Goal: Transaction & Acquisition: Subscribe to service/newsletter

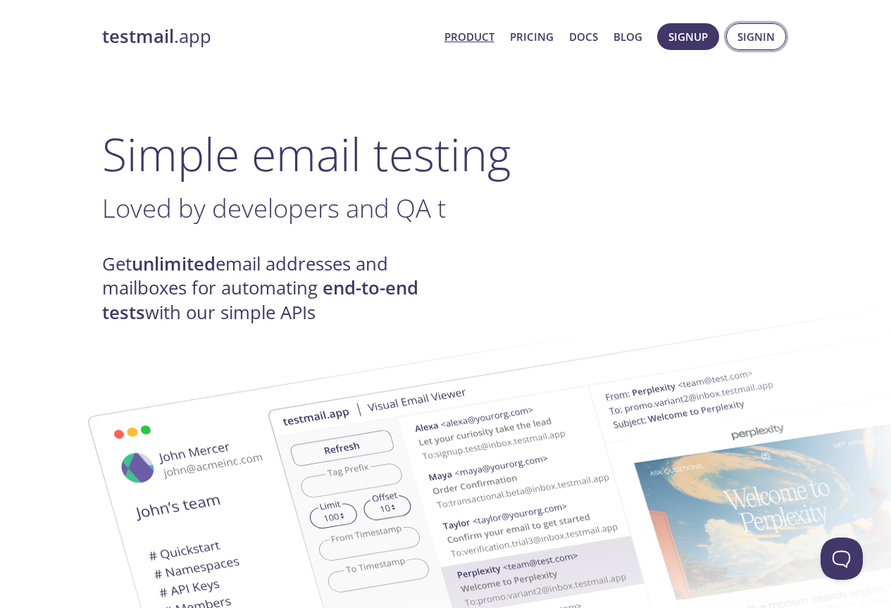
click at [751, 46] on button "Signin" at bounding box center [756, 36] width 60 height 27
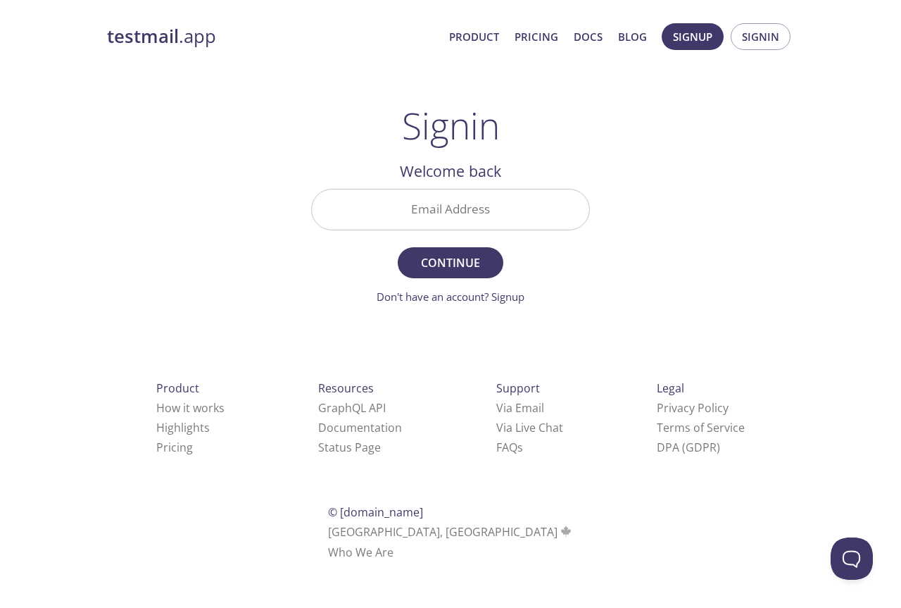
click at [425, 197] on input "Email Address" at bounding box center [450, 209] width 277 height 40
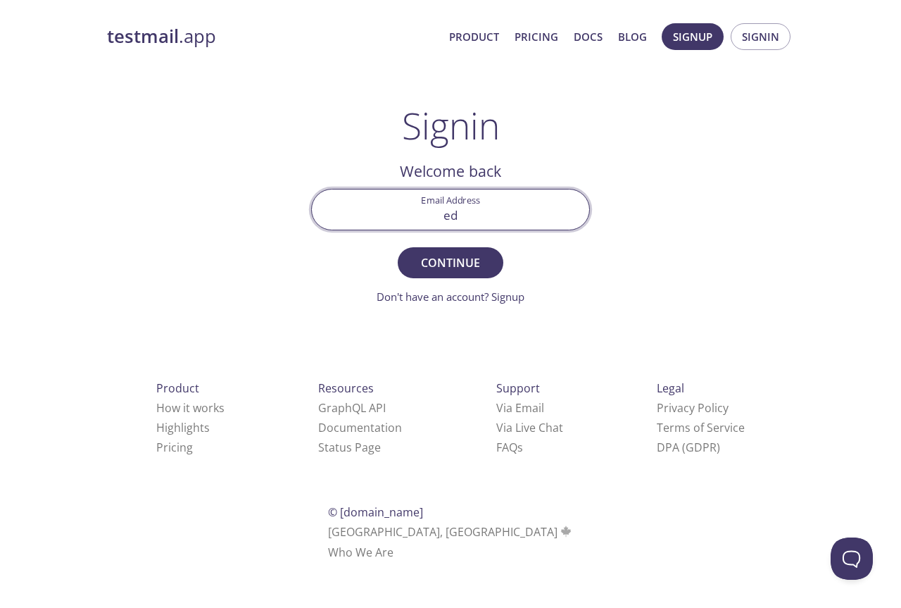
type input "e"
click at [777, 42] on span "Signin" at bounding box center [760, 36] width 37 height 18
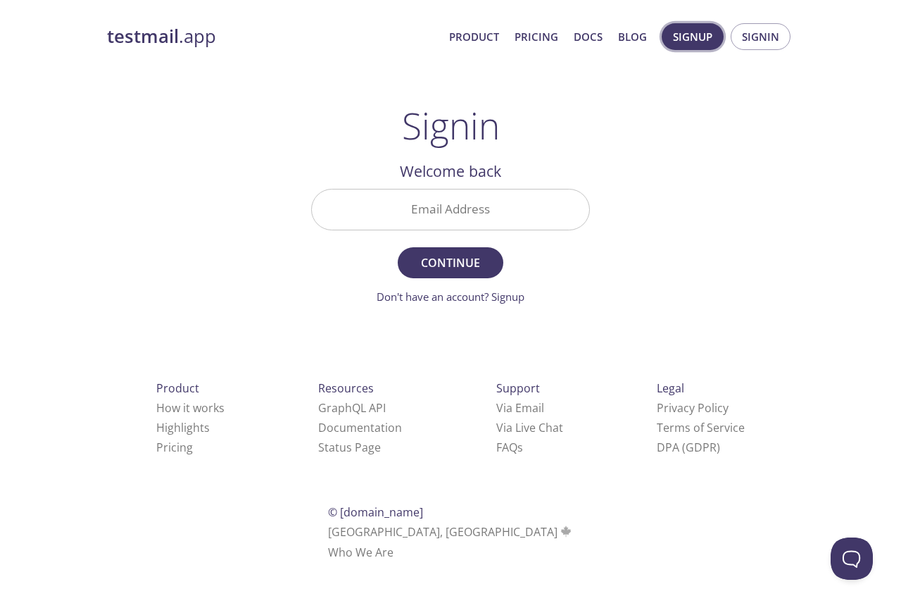
click at [687, 39] on span "Signup" at bounding box center [692, 36] width 39 height 18
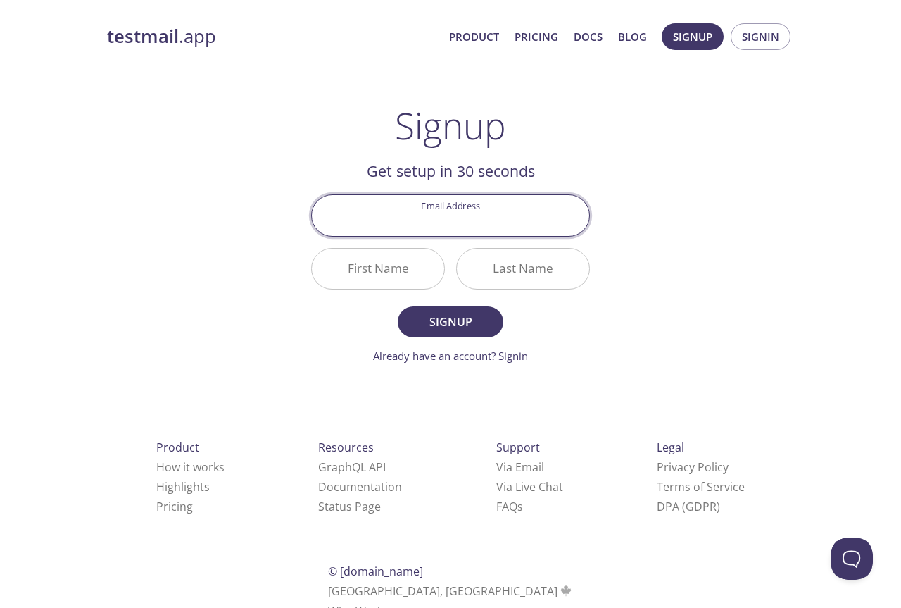
click at [456, 227] on input "Email Address" at bounding box center [450, 215] width 277 height 40
type input "[EMAIL_ADDRESS][DOMAIN_NAME]"
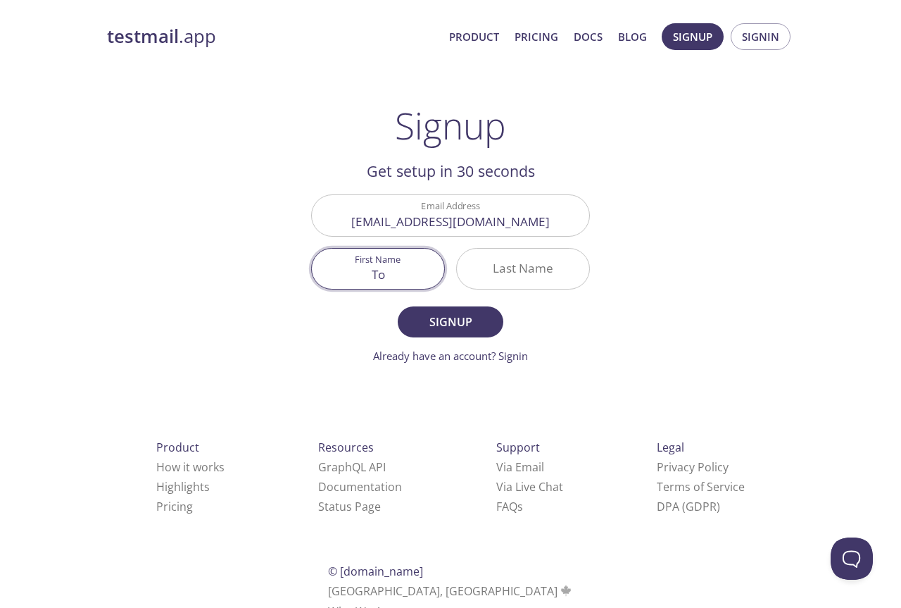
type input "T"
type input "[PERSON_NAME]"
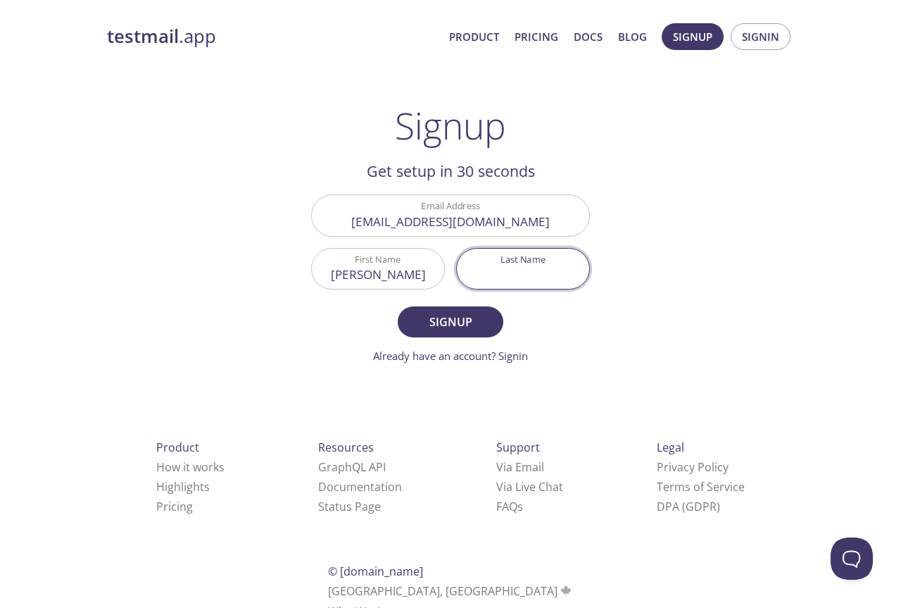
type input "R"
type input "[PERSON_NAME]"
click at [453, 322] on span "Signup" at bounding box center [450, 322] width 75 height 20
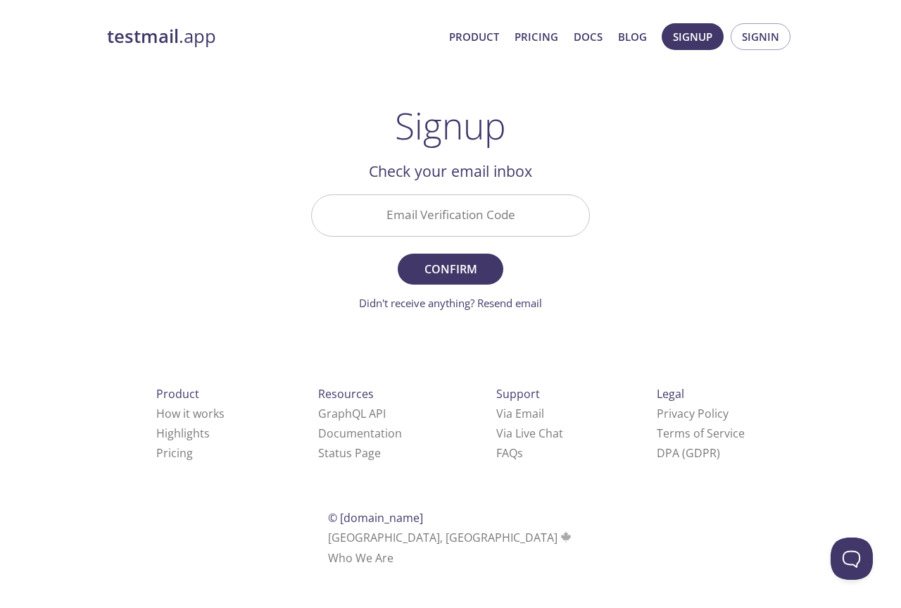
click at [475, 217] on input "Email Verification Code" at bounding box center [450, 215] width 277 height 40
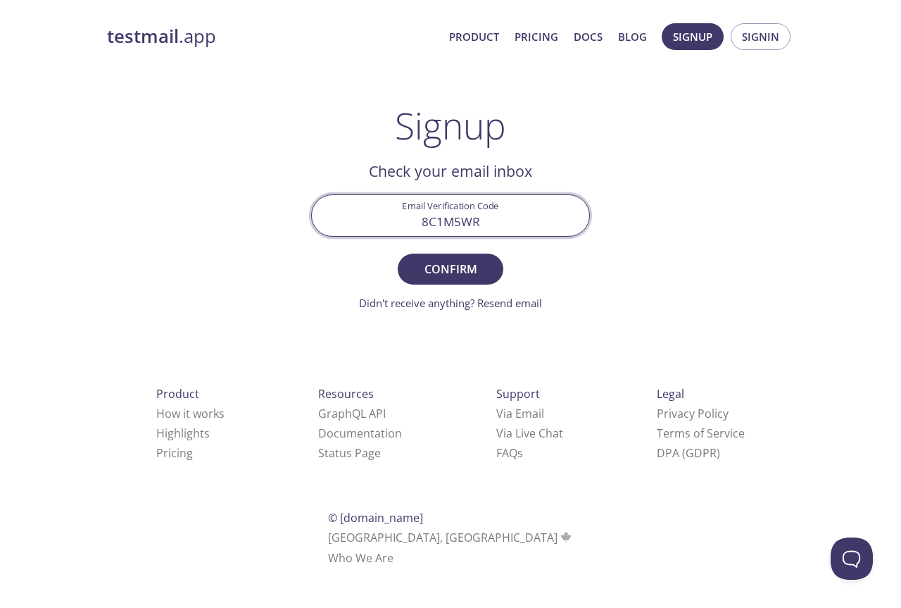
type input "8C1M5WR"
click at [398, 254] on button "Confirm" at bounding box center [451, 269] width 106 height 31
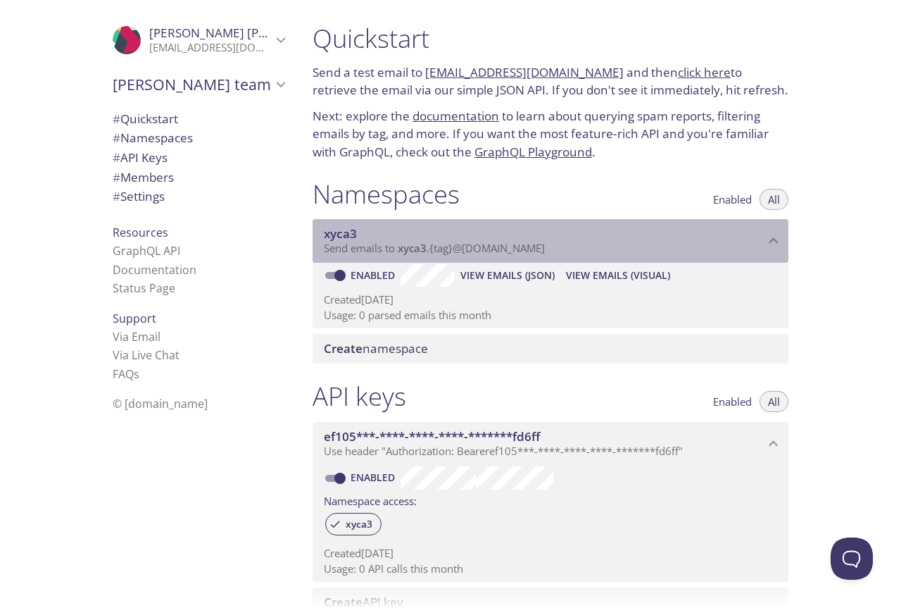
click at [625, 245] on p "Send emails to xyca3 . {tag} @[DOMAIN_NAME]" at bounding box center [544, 249] width 441 height 14
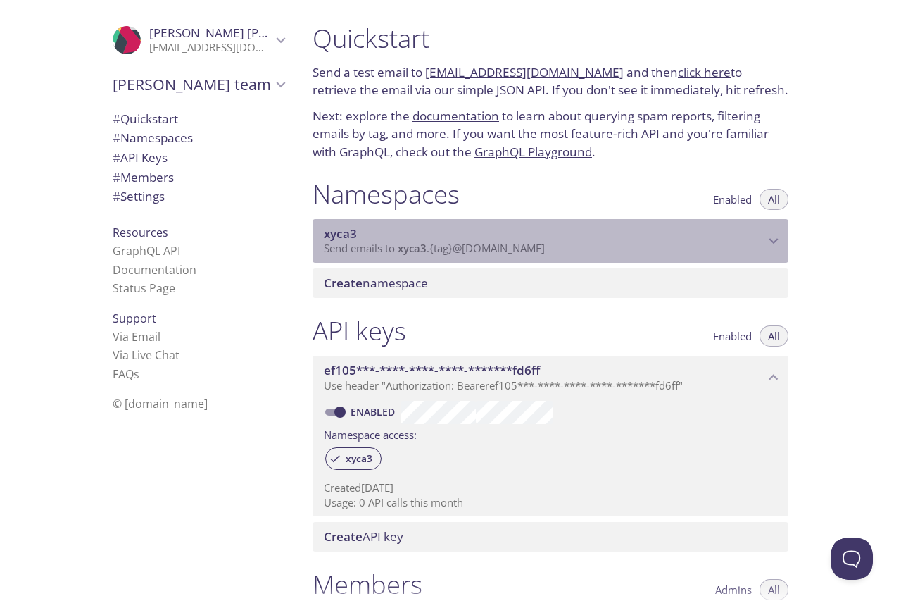
click at [625, 245] on p "Send emails to xyca3 . {tag} @[DOMAIN_NAME]" at bounding box center [544, 249] width 441 height 14
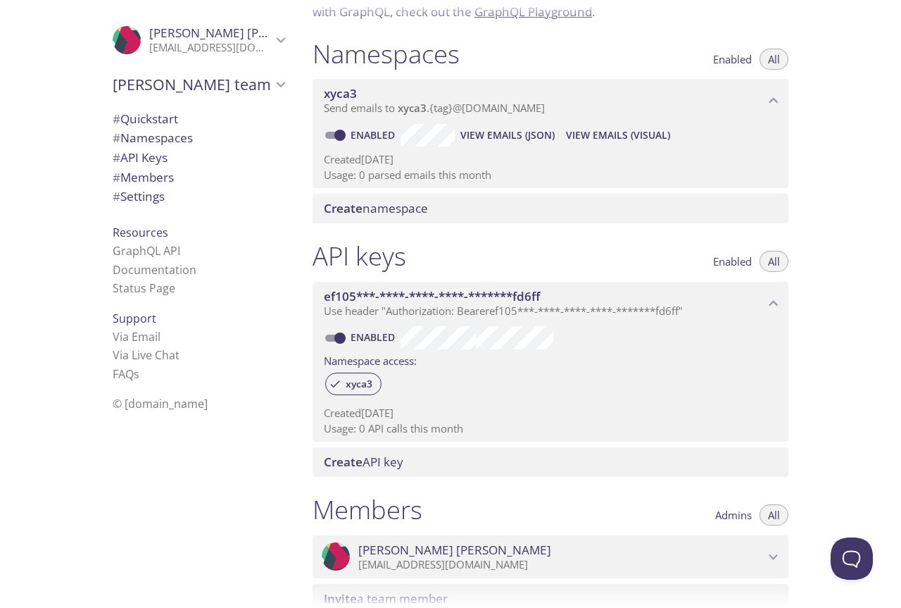
scroll to position [141, 0]
click at [724, 261] on span "Enabled" at bounding box center [732, 261] width 39 height 0
click at [777, 261] on span "All" at bounding box center [774, 261] width 12 height 0
click at [501, 306] on span "Use header "Authorization: Bearer ef105***-****-****-****-*******fd6ff "" at bounding box center [503, 310] width 359 height 14
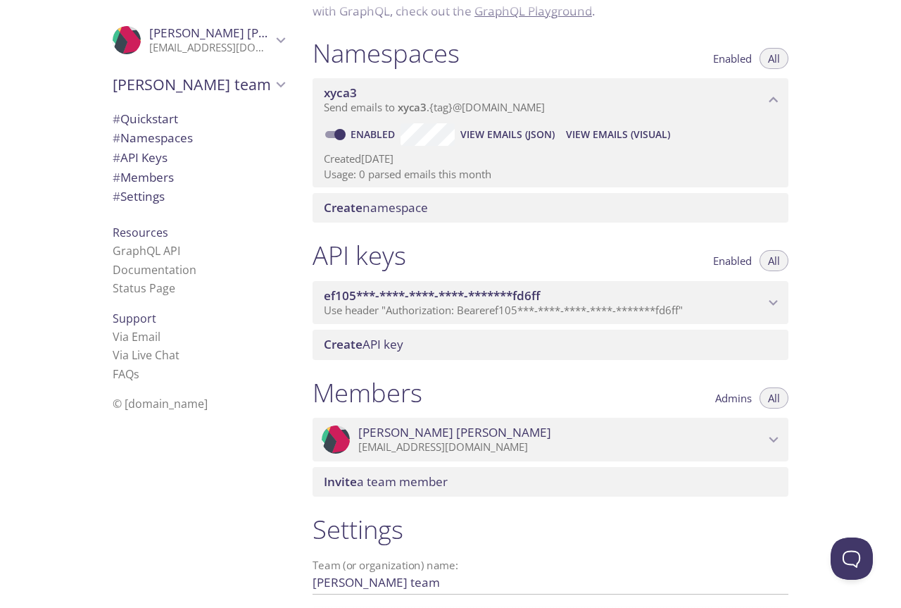
click at [501, 306] on span "Use header "Authorization: Bearer ef105***-****-****-****-*******fd6ff "" at bounding box center [503, 310] width 359 height 14
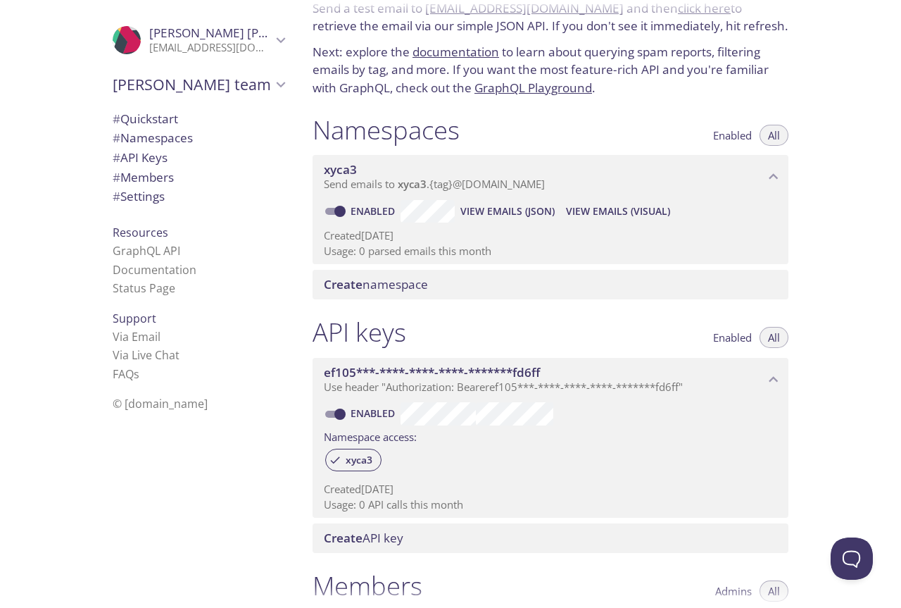
scroll to position [0, 0]
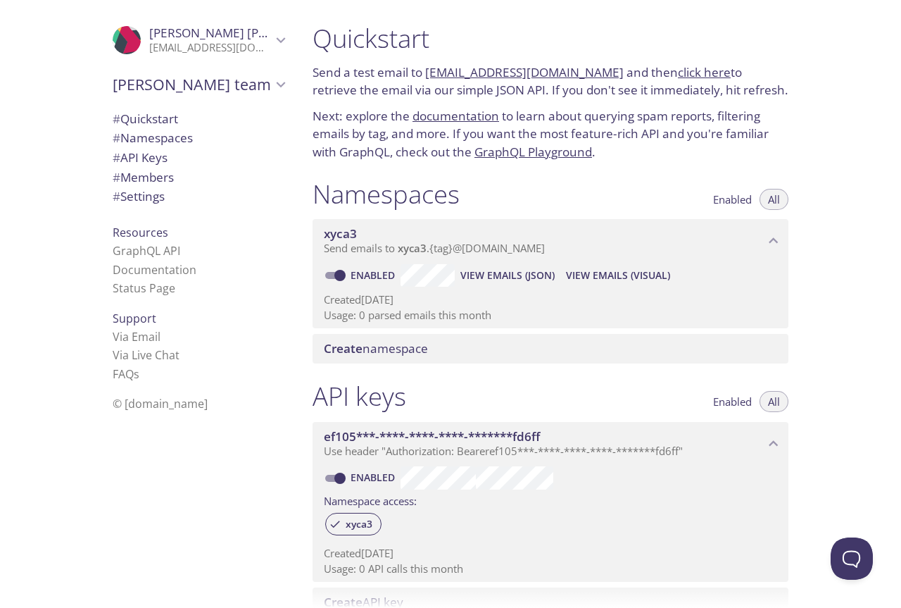
click at [153, 149] on span "# API Keys" at bounding box center [140, 157] width 55 height 16
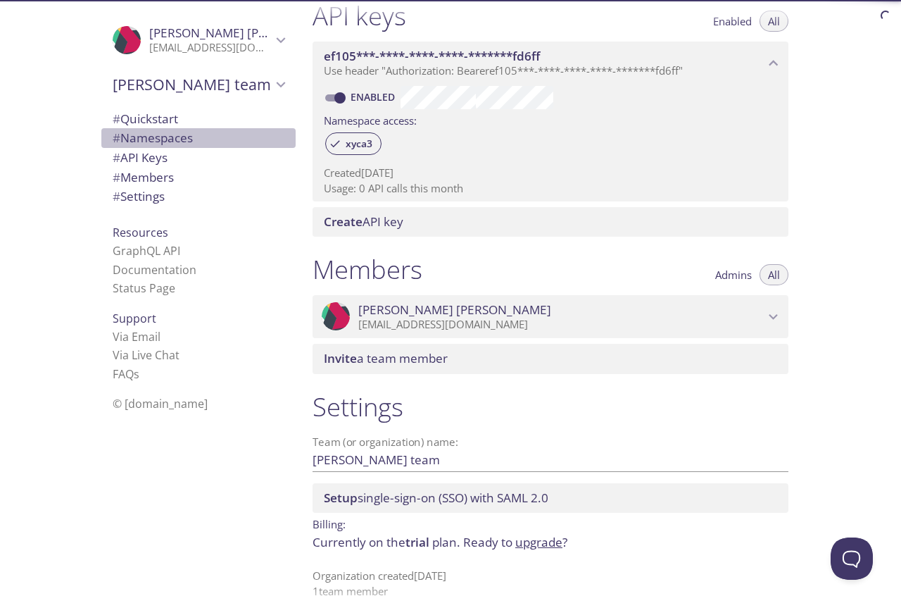
click at [178, 142] on span "# Namespaces" at bounding box center [153, 138] width 80 height 16
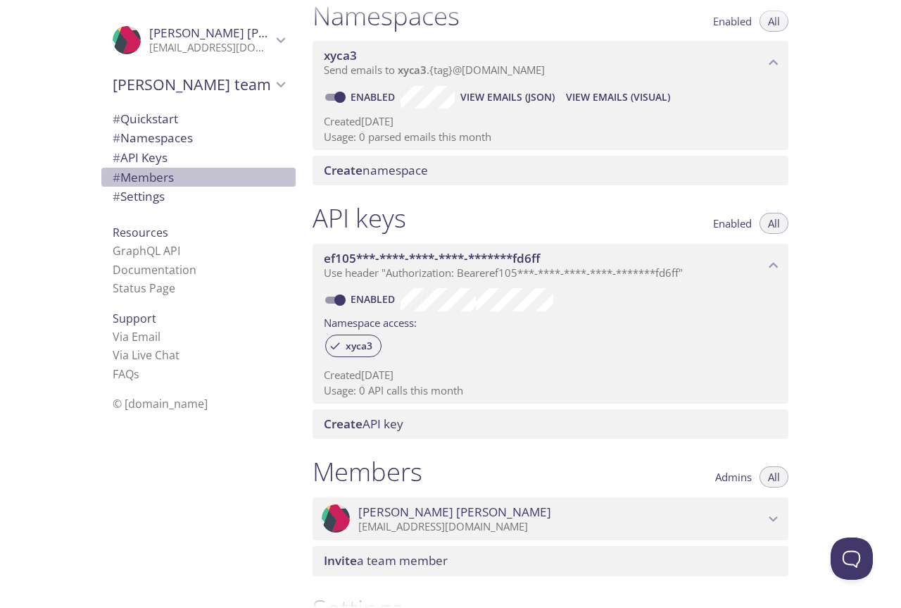
click at [152, 180] on span "# Members" at bounding box center [143, 177] width 61 height 16
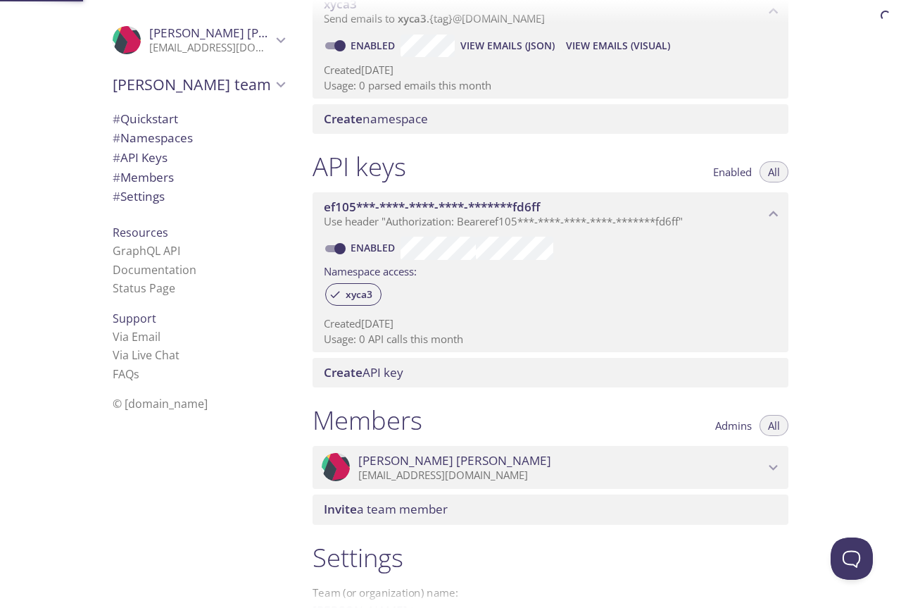
scroll to position [394, 0]
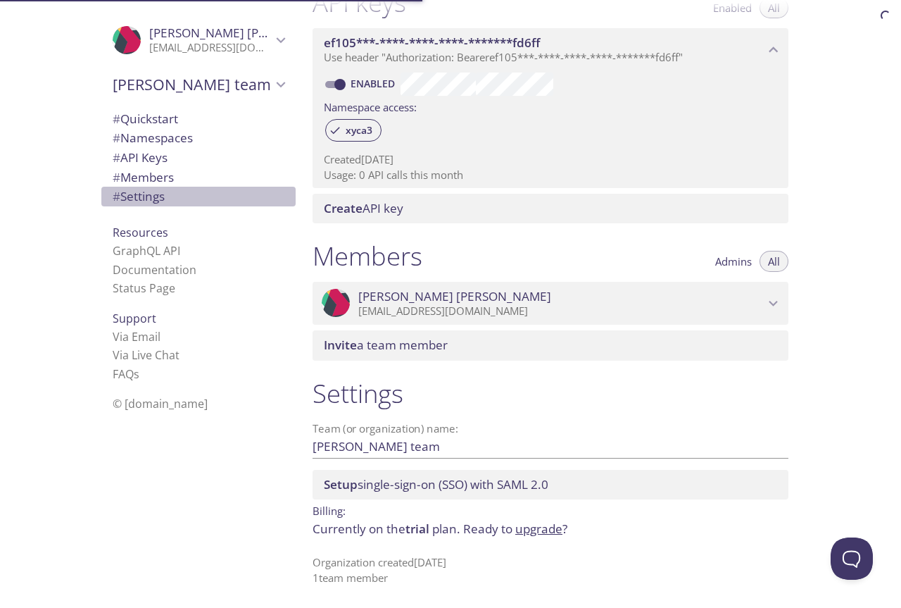
click at [151, 194] on span "# Settings" at bounding box center [139, 196] width 52 height 16
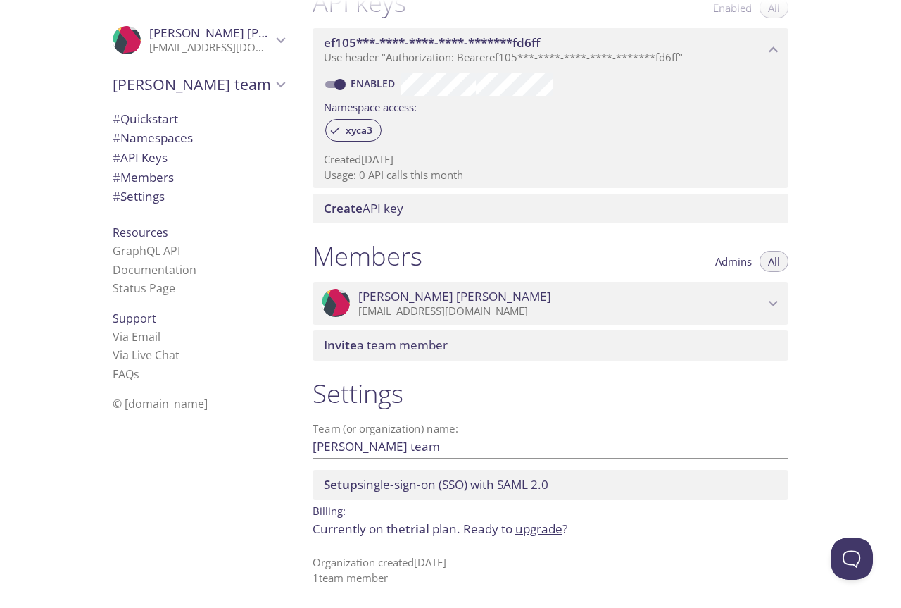
click at [148, 244] on link "GraphQL API" at bounding box center [147, 250] width 68 height 15
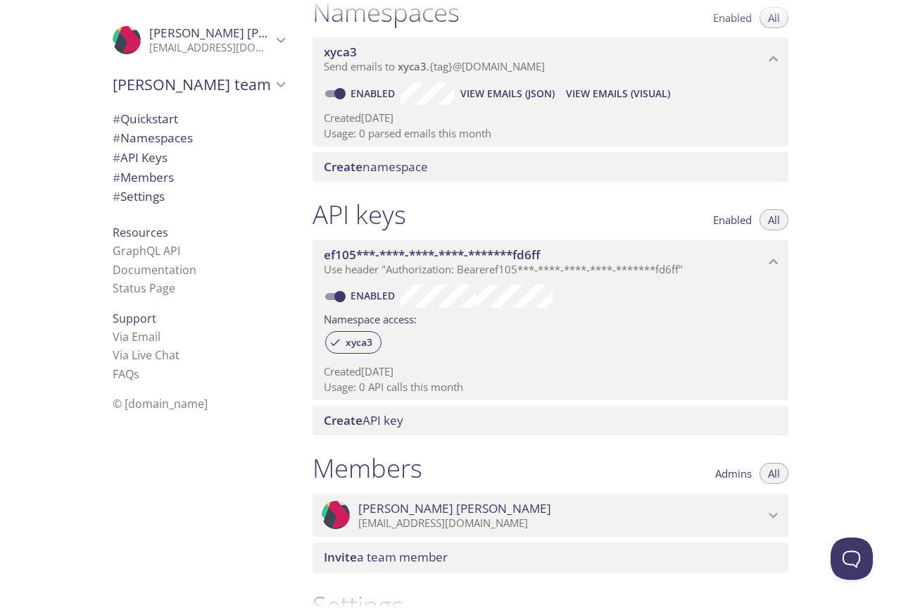
scroll to position [182, 0]
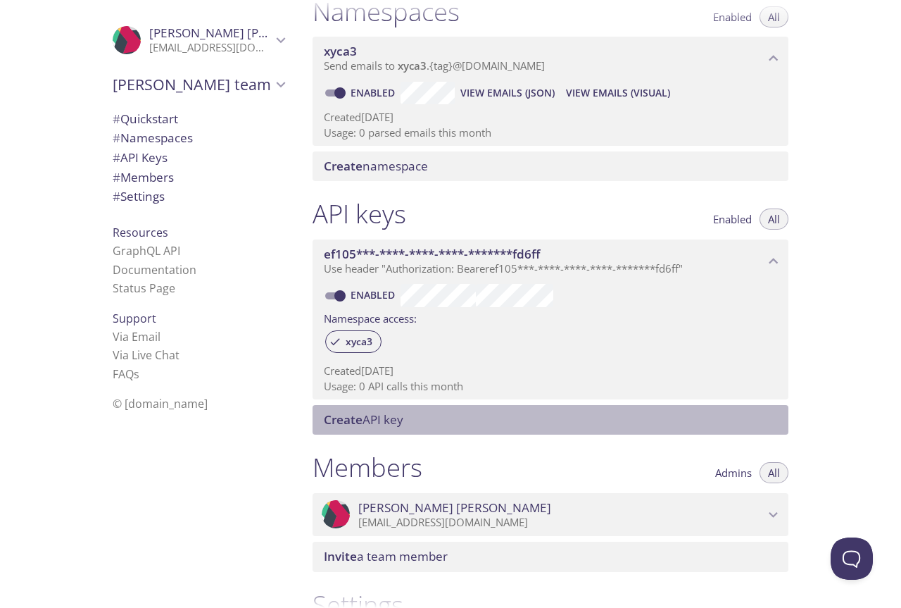
click at [392, 423] on span "Create API key" at bounding box center [364, 419] width 80 height 16
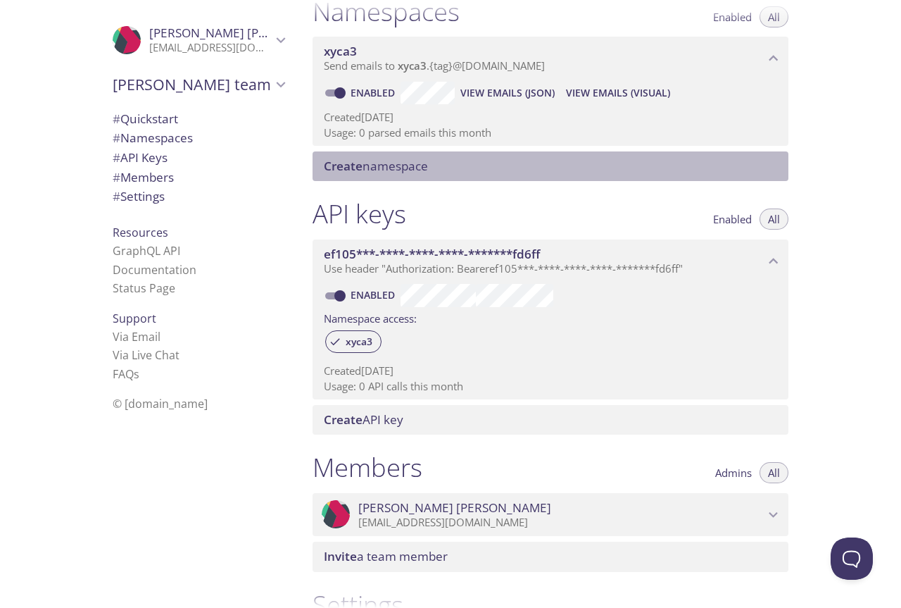
click at [427, 158] on span "Create namespace" at bounding box center [376, 166] width 104 height 16
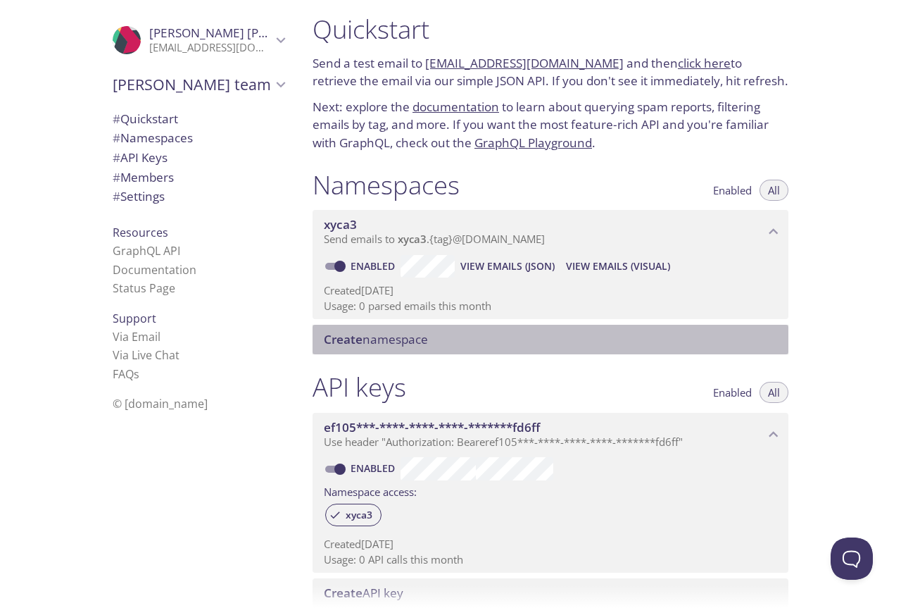
scroll to position [0, 0]
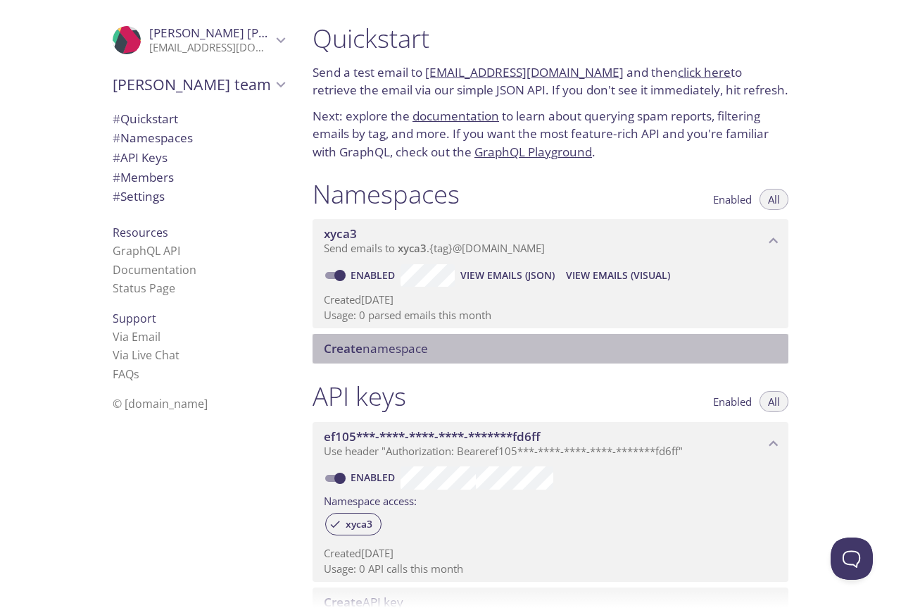
click at [694, 74] on link "click here" at bounding box center [704, 72] width 53 height 16
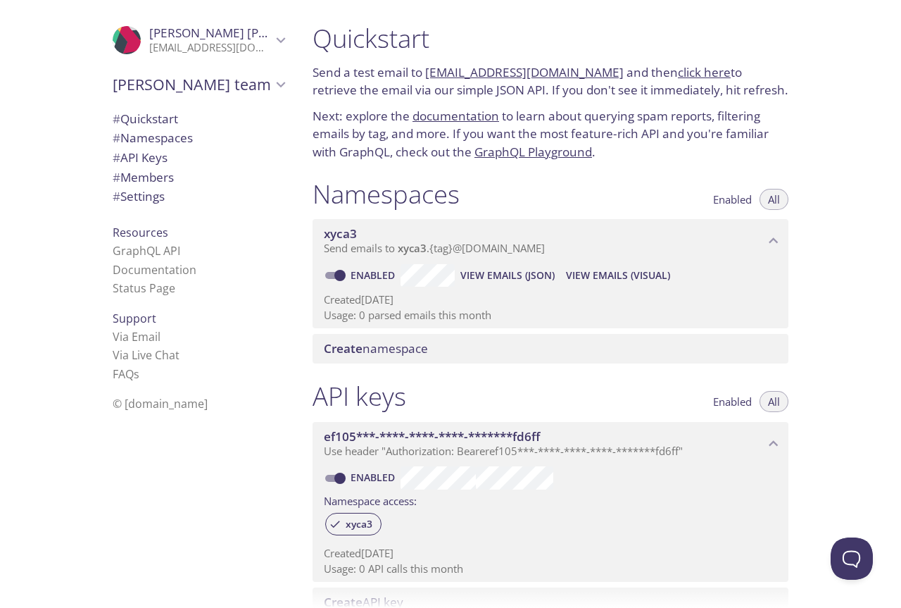
click at [433, 115] on link "documentation" at bounding box center [456, 116] width 87 height 16
click at [142, 160] on span "# API Keys" at bounding box center [140, 157] width 55 height 16
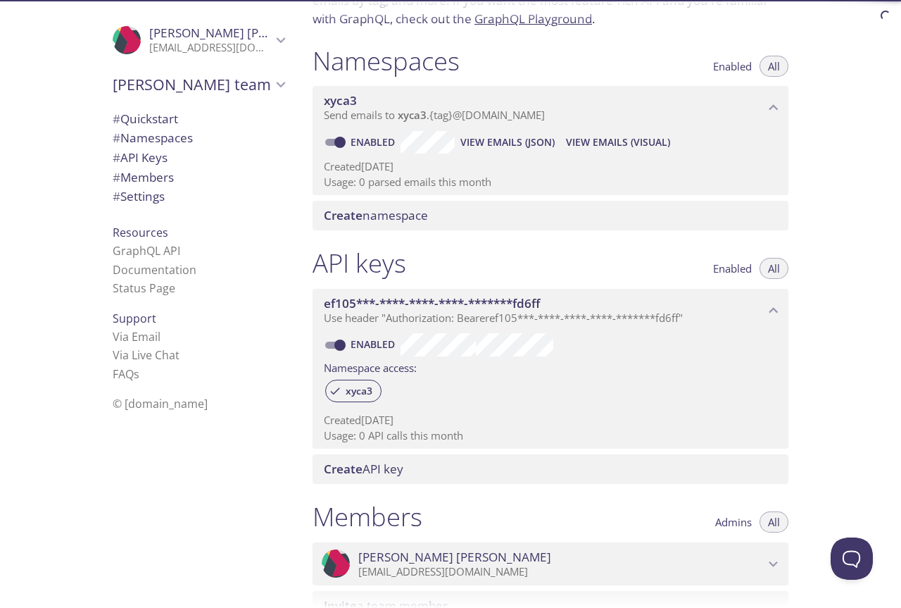
scroll to position [99, 0]
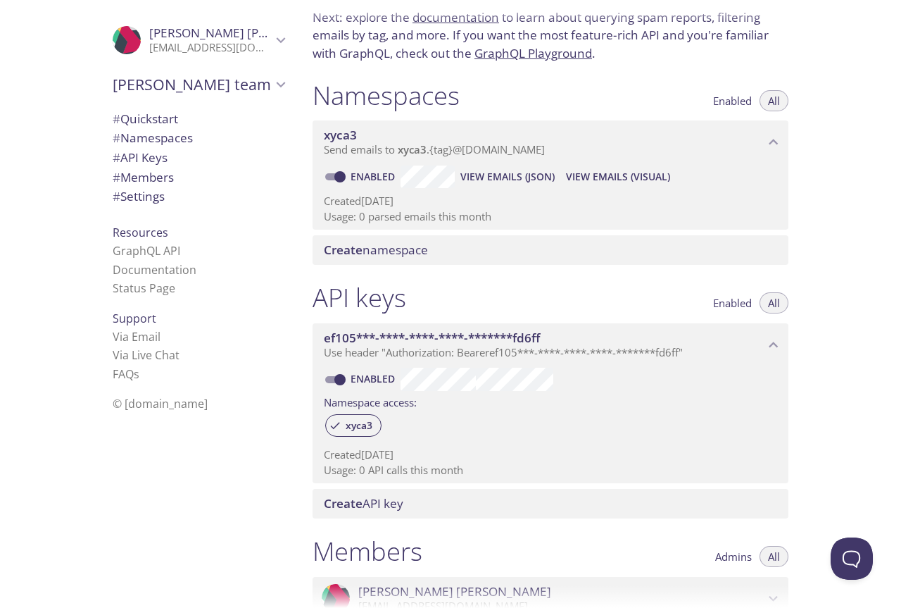
click at [599, 170] on span "View Emails (Visual)" at bounding box center [618, 176] width 104 height 17
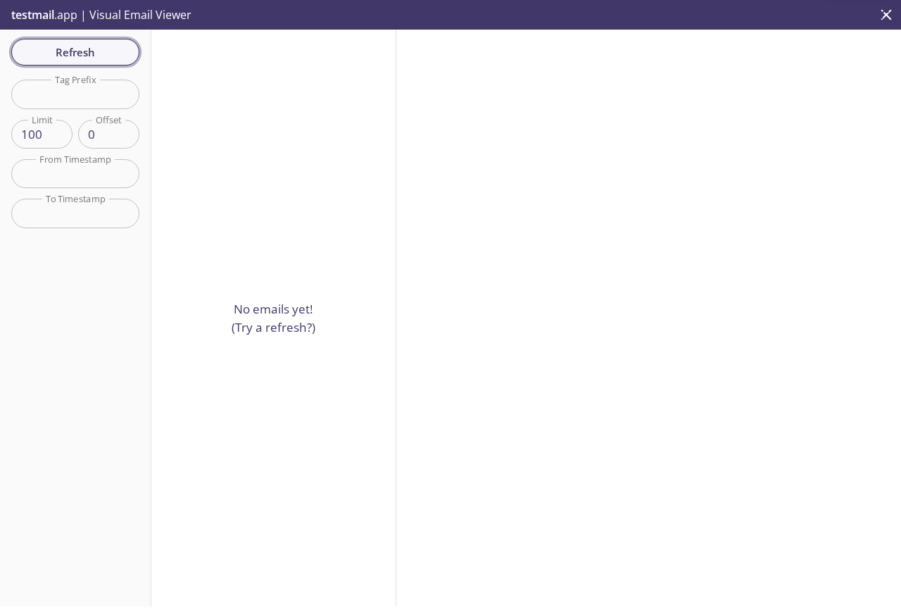
click at [86, 44] on span "Refresh" at bounding box center [76, 52] width 106 height 18
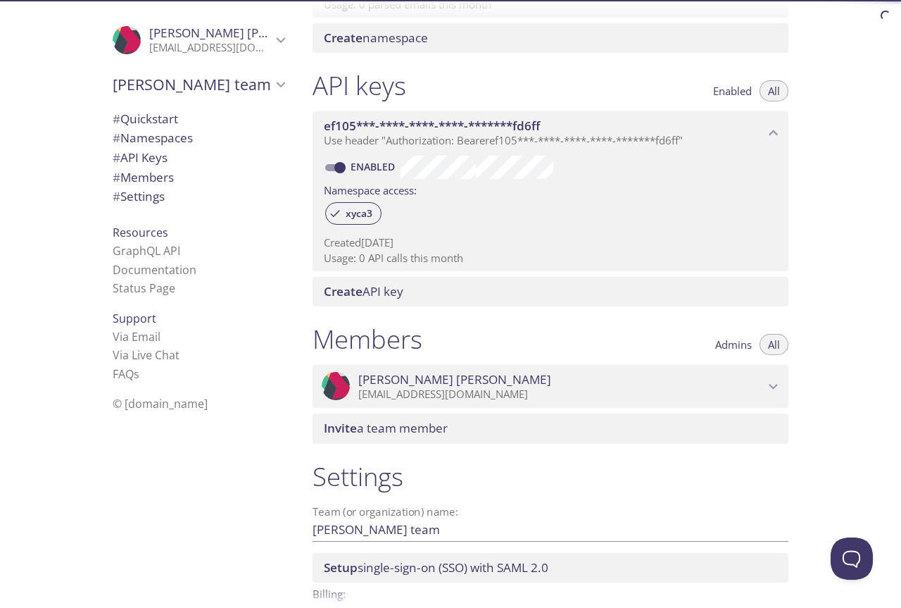
scroll to position [28, 0]
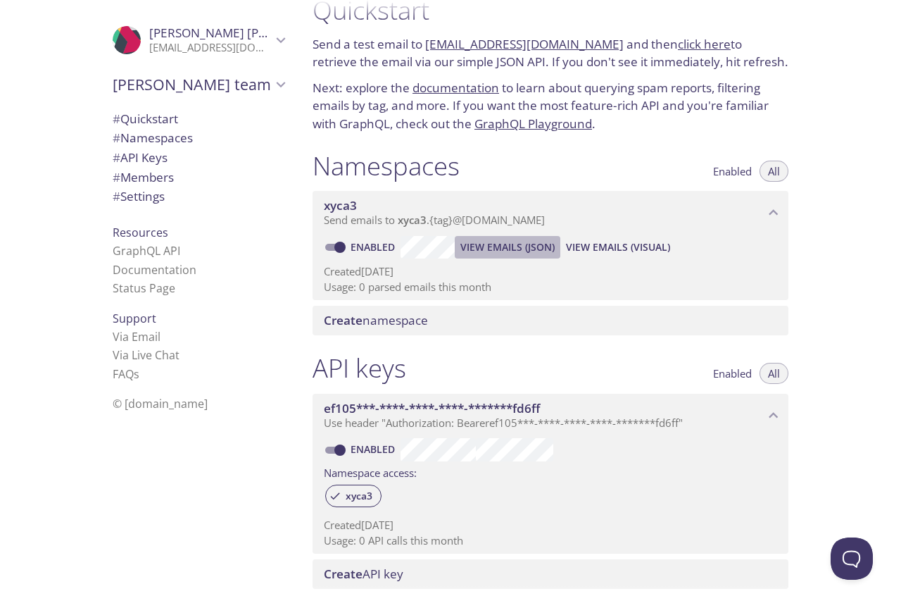
click at [495, 248] on span "View Emails (JSON)" at bounding box center [508, 247] width 94 height 17
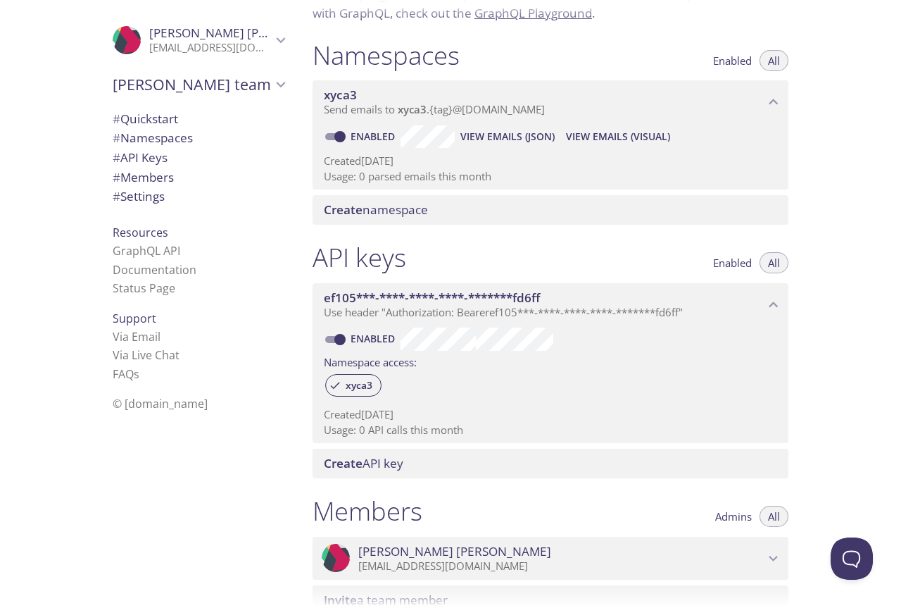
scroll to position [141, 0]
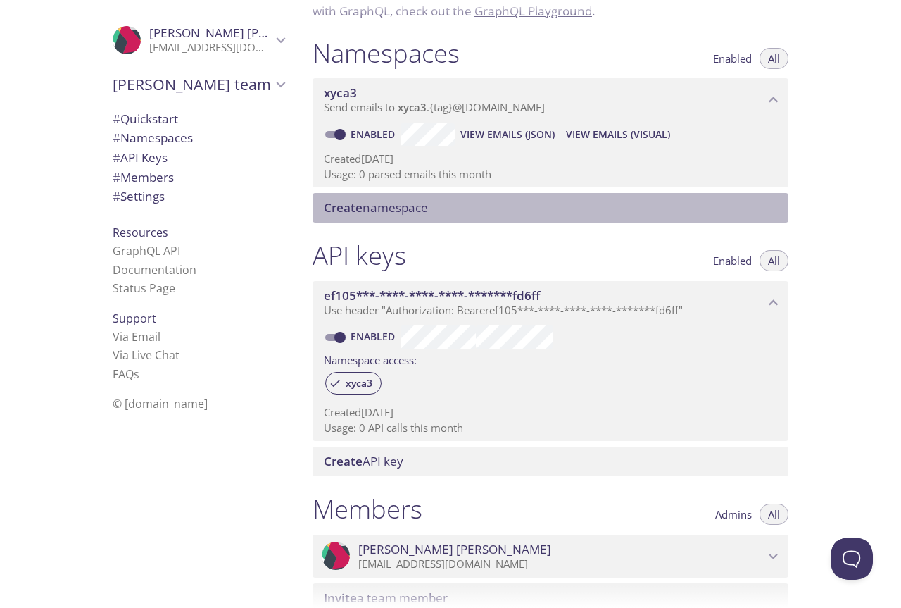
click at [410, 206] on span "Create namespace" at bounding box center [376, 207] width 104 height 16
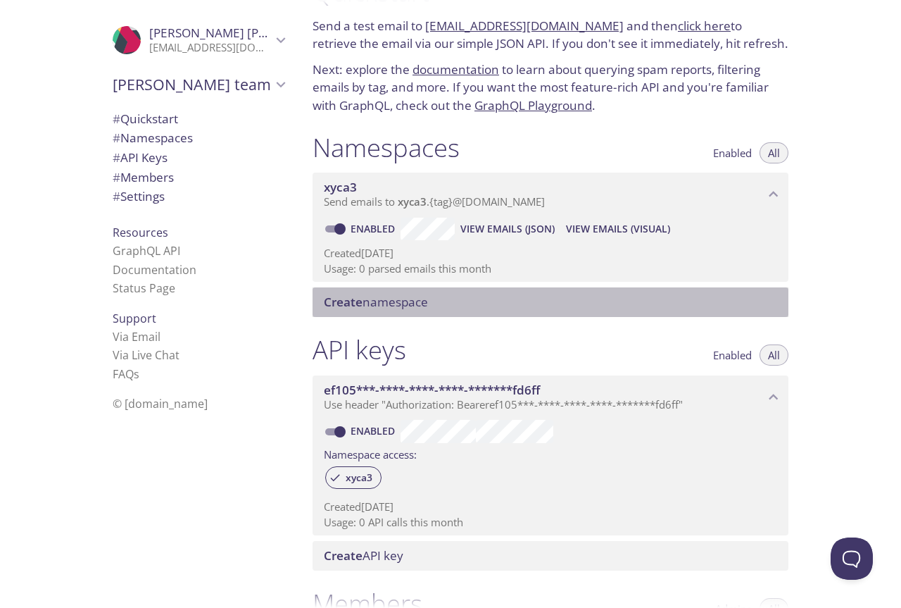
scroll to position [0, 0]
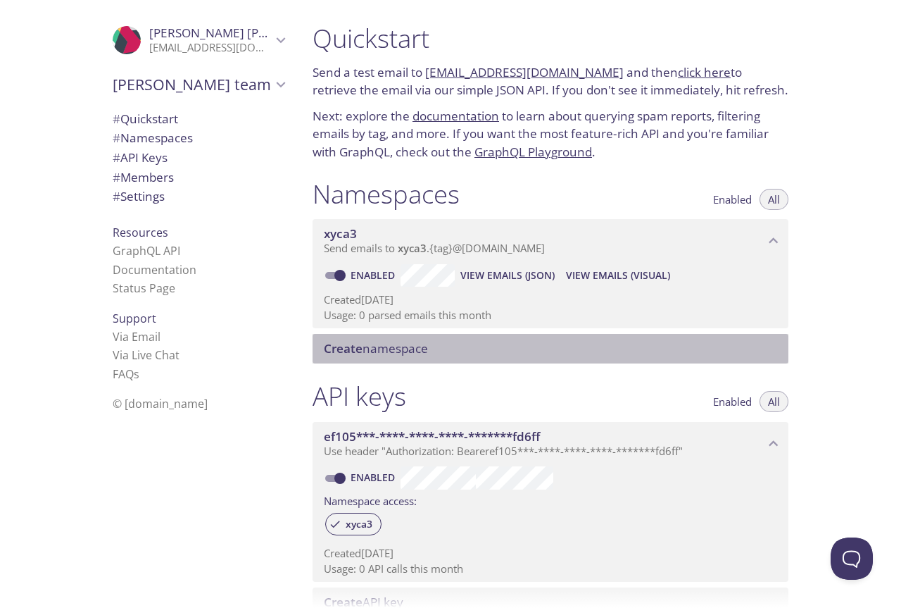
click at [601, 270] on span "View Emails (Visual)" at bounding box center [618, 275] width 104 height 17
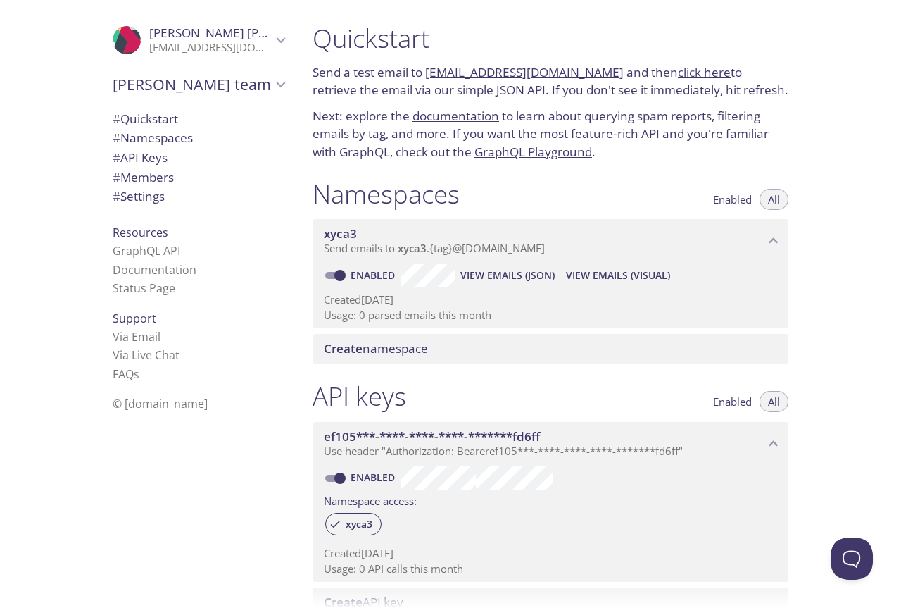
click at [124, 336] on link "Via Email" at bounding box center [137, 336] width 48 height 15
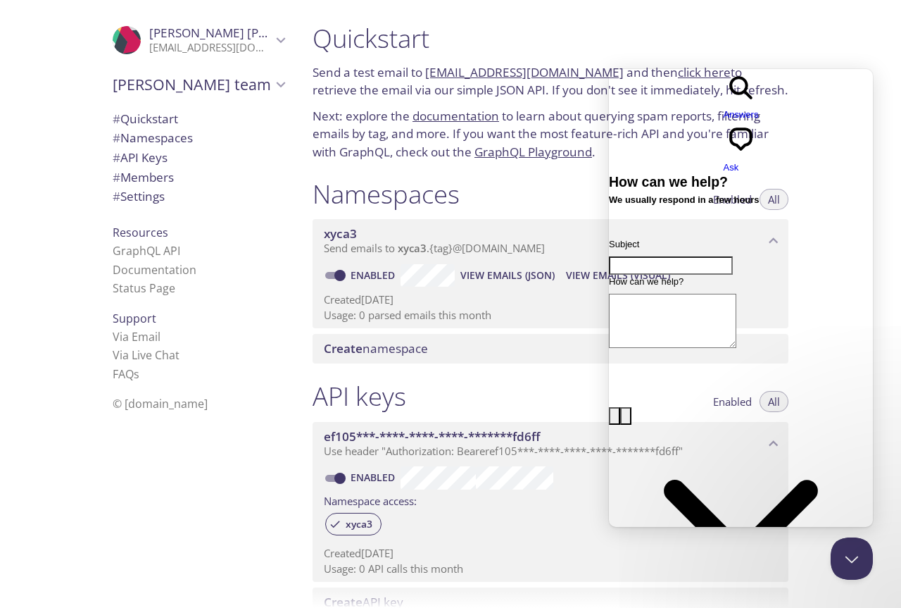
click at [166, 140] on span "# Namespaces" at bounding box center [153, 138] width 80 height 16
click at [838, 53] on div "Quickstart Send a test email to [EMAIL_ADDRESS][DOMAIN_NAME] and then click her…" at bounding box center [601, 304] width 600 height 608
click at [849, 567] on button "Close Beacon popover" at bounding box center [849, 555] width 42 height 42
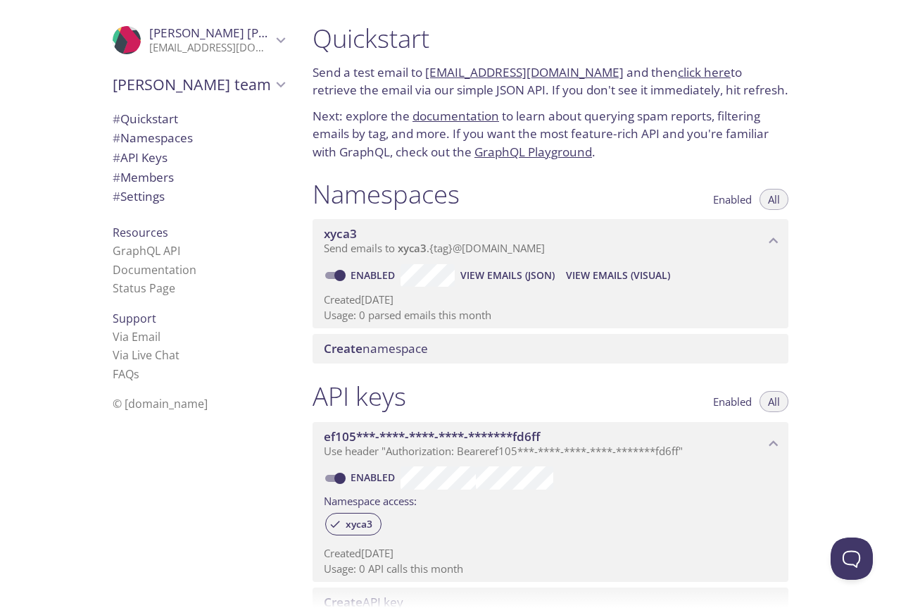
click at [678, 73] on link "click here" at bounding box center [704, 72] width 53 height 16
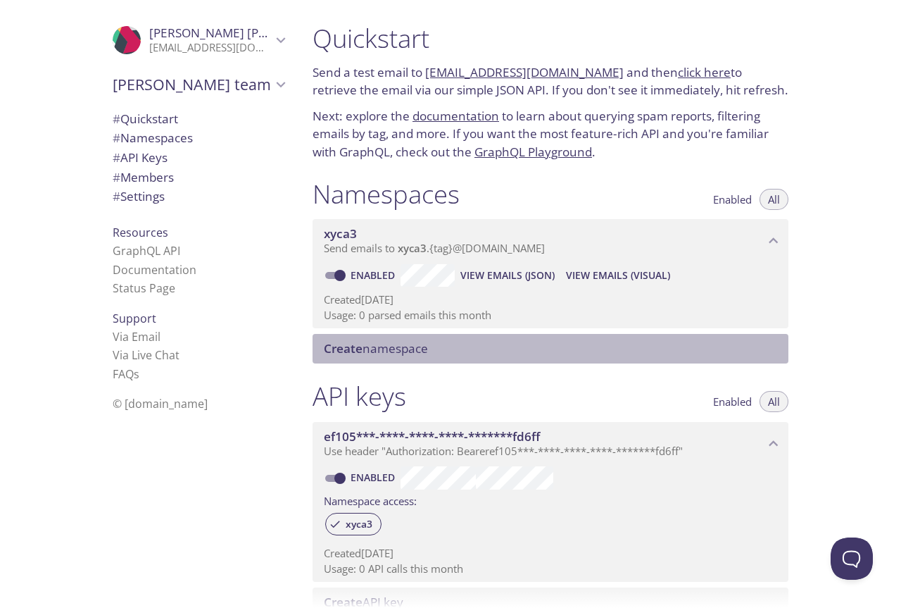
click at [384, 358] on div "Create namespace" at bounding box center [551, 349] width 476 height 30
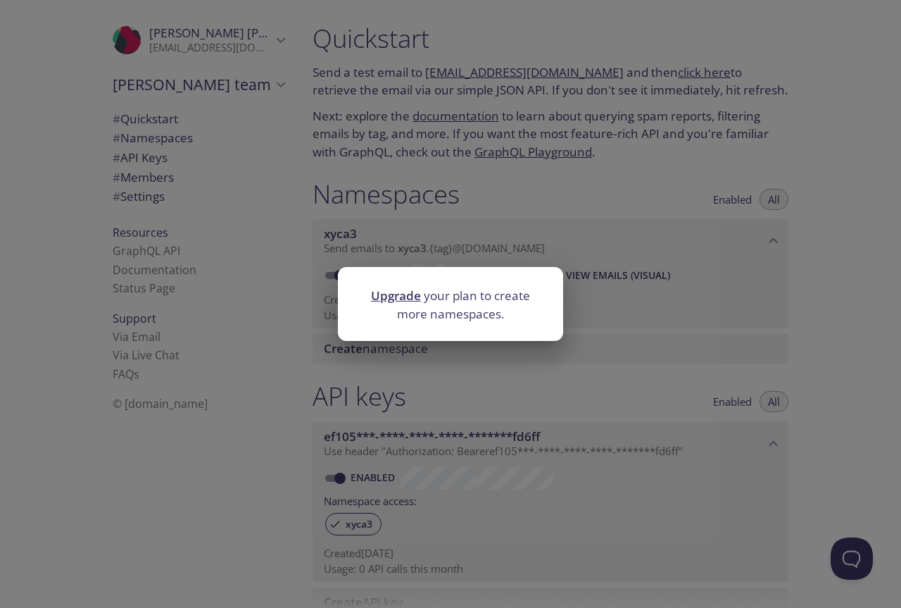
click at [400, 294] on link "Upgrade" at bounding box center [396, 295] width 50 height 16
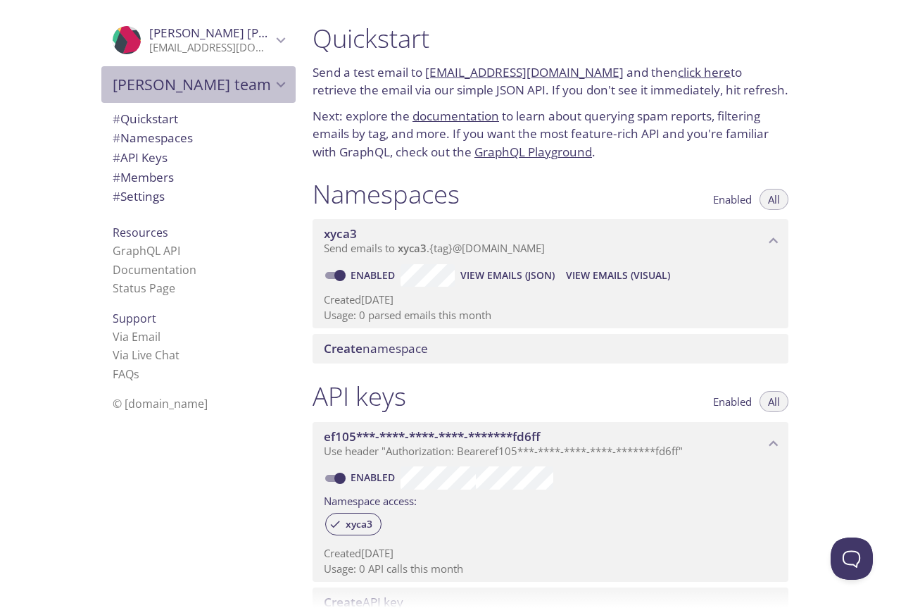
click at [172, 83] on span "[PERSON_NAME] team" at bounding box center [192, 85] width 159 height 20
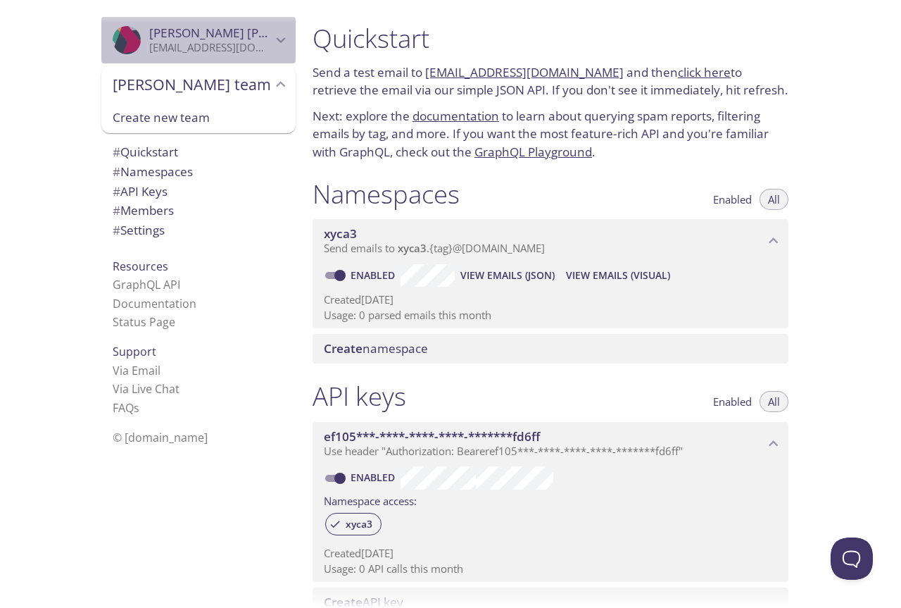
click at [192, 39] on span "[PERSON_NAME]" at bounding box center [245, 33] width 193 height 16
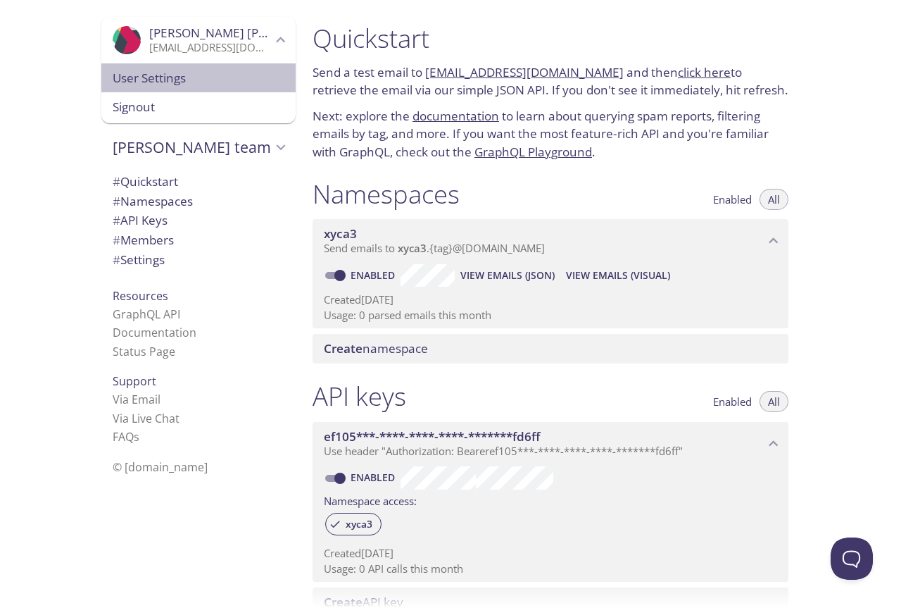
click at [157, 84] on span "User Settings" at bounding box center [199, 78] width 172 height 18
